Goal: Task Accomplishment & Management: Manage account settings

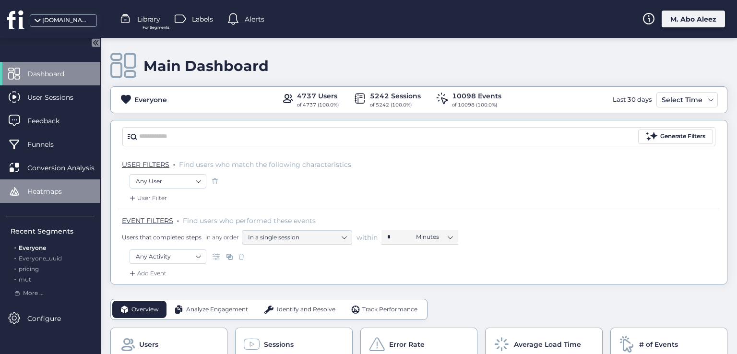
click at [49, 189] on span "Heatmaps" at bounding box center [51, 191] width 49 height 11
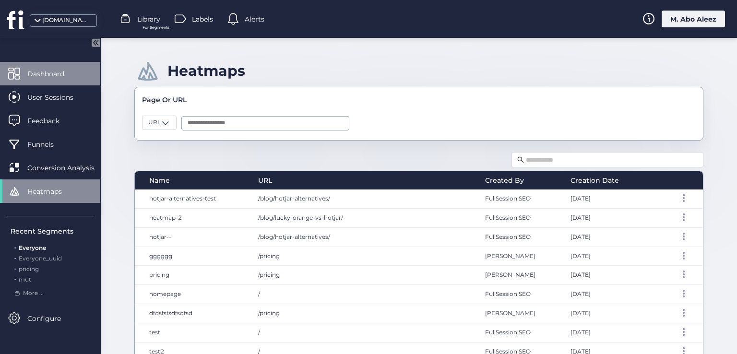
click at [74, 71] on span "Dashboard" at bounding box center [52, 74] width 51 height 11
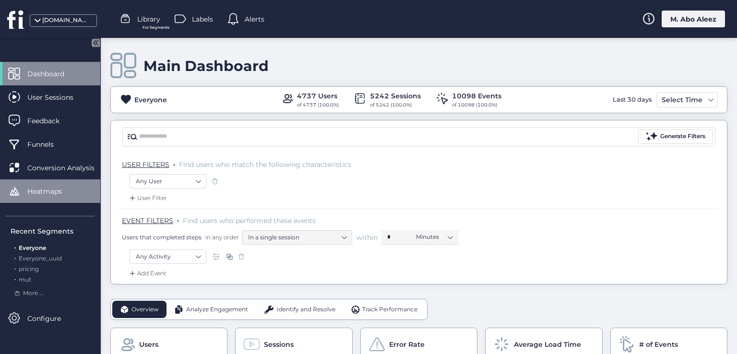
click at [55, 187] on span "Heatmaps" at bounding box center [51, 191] width 49 height 11
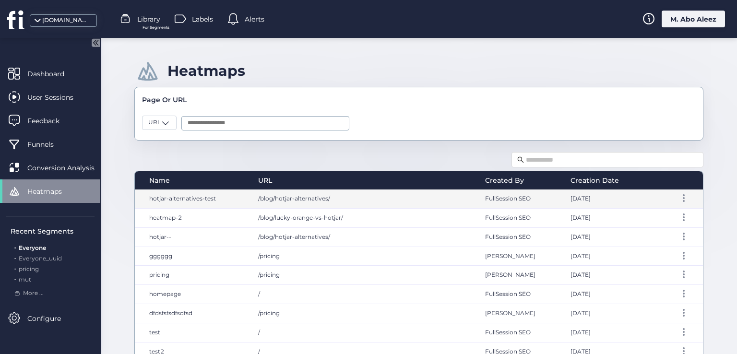
click at [216, 195] on div "hotjar-alternatives-test" at bounding box center [192, 198] width 114 height 19
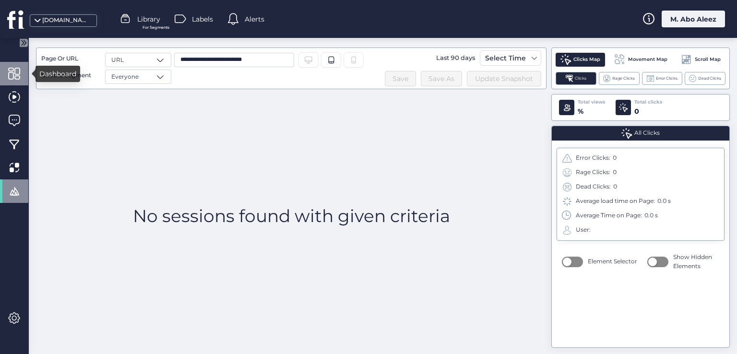
click at [17, 70] on span at bounding box center [14, 74] width 12 height 12
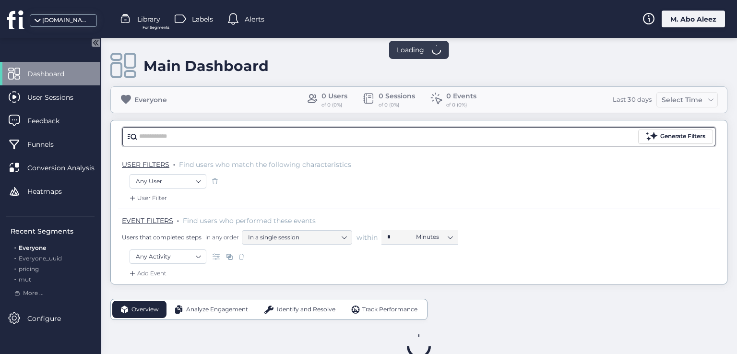
click at [685, 22] on div "M. Abo Aleez" at bounding box center [692, 19] width 63 height 17
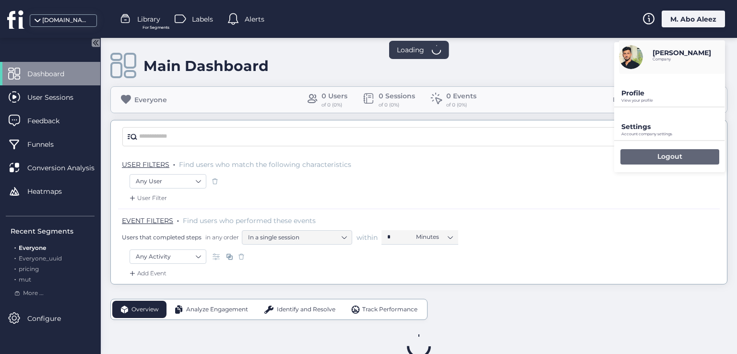
click at [666, 157] on p "Logout" at bounding box center [669, 156] width 25 height 9
